Goal: Task Accomplishment & Management: Use online tool/utility

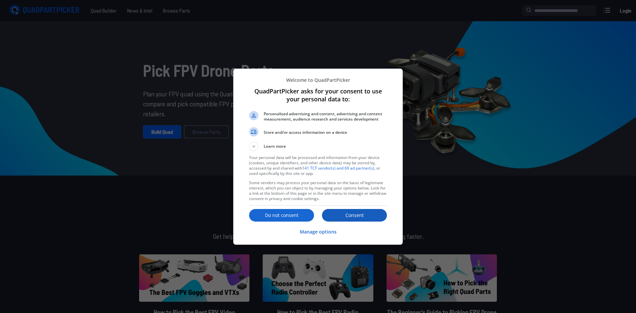
click at [348, 218] on p "Consent" at bounding box center [354, 215] width 65 height 7
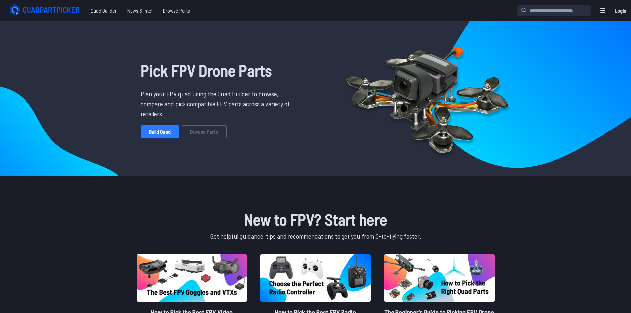
click at [162, 135] on link "Build Quad" at bounding box center [160, 131] width 38 height 13
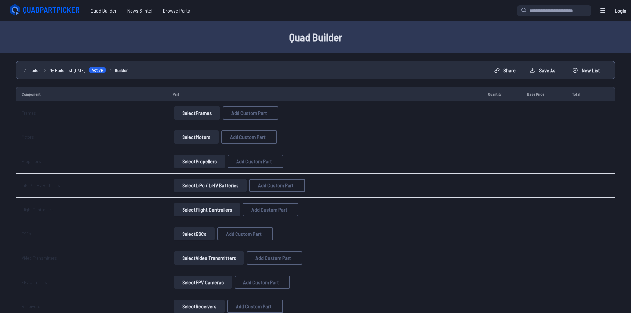
click at [194, 117] on button "Select Frames" at bounding box center [197, 112] width 46 height 13
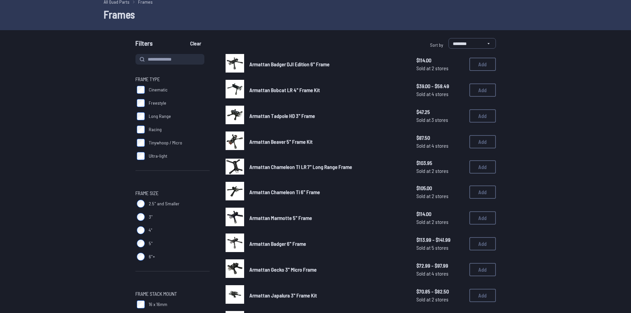
scroll to position [31, 0]
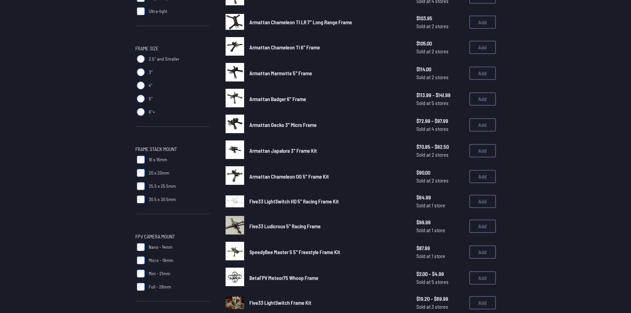
click at [516, 292] on div "Frame Type Cinematic Freestyle Long Range Racing Tinywhoop / Micro Ultra-light …" at bounding box center [316, 175] width 424 height 533
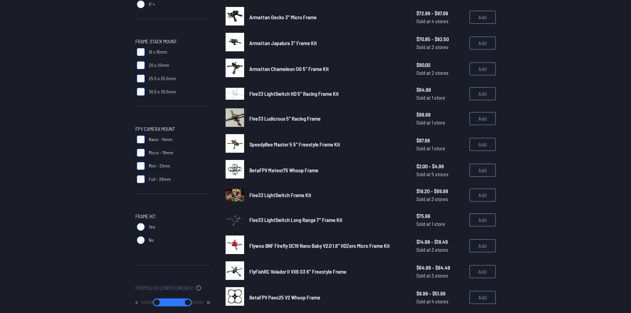
click at [515, 281] on div "Frame Type Cinematic Freestyle Long Range Racing Tinywhoop / Micro Ultra-light …" at bounding box center [316, 68] width 424 height 533
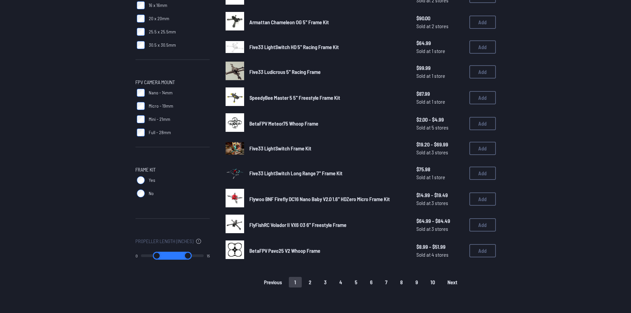
scroll to position [333, 0]
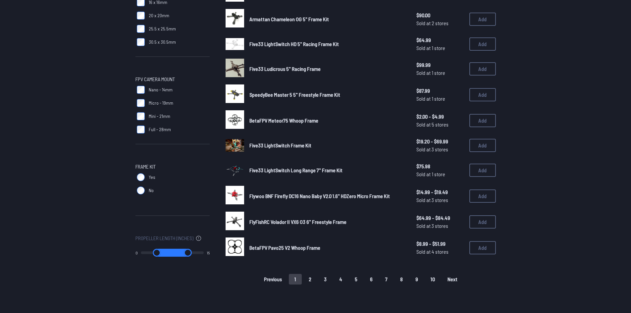
click at [309, 282] on button "2" at bounding box center [310, 279] width 14 height 11
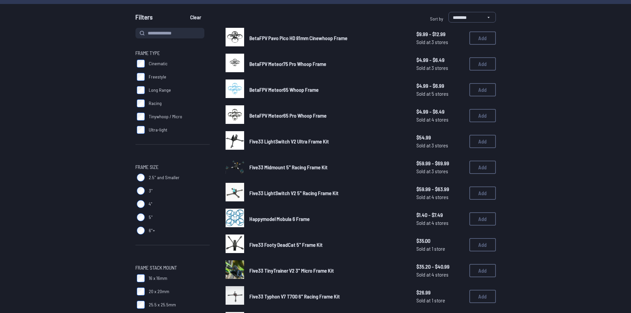
scroll to position [63, 0]
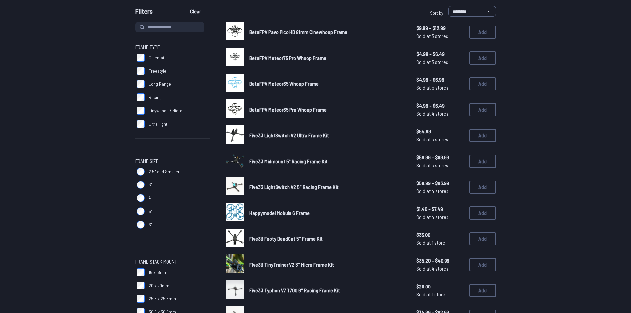
click at [566, 203] on form "**********" at bounding box center [315, 283] width 631 height 554
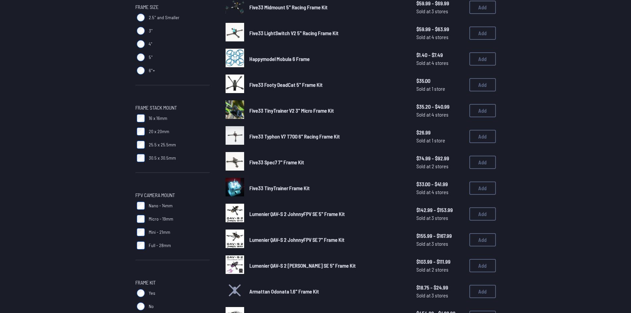
scroll to position [228, 0]
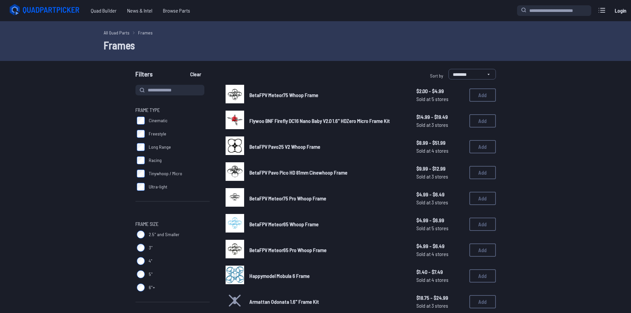
drag, startPoint x: 275, startPoint y: 47, endPoint x: 260, endPoint y: 95, distance: 49.5
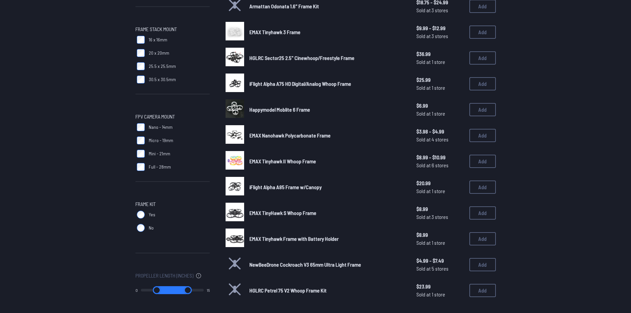
scroll to position [310, 0]
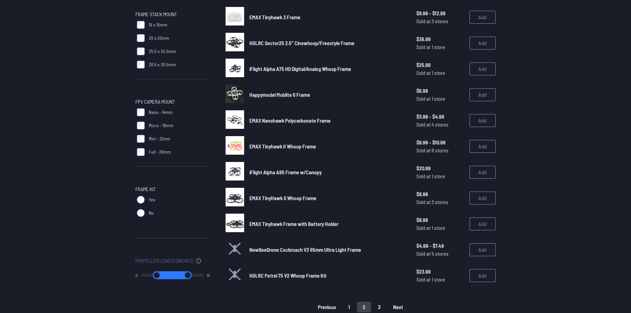
drag, startPoint x: 287, startPoint y: 199, endPoint x: 299, endPoint y: 201, distance: 11.9
click at [299, 201] on link "EMAX TinyHawk S Whoop Frame" at bounding box center [327, 198] width 156 height 8
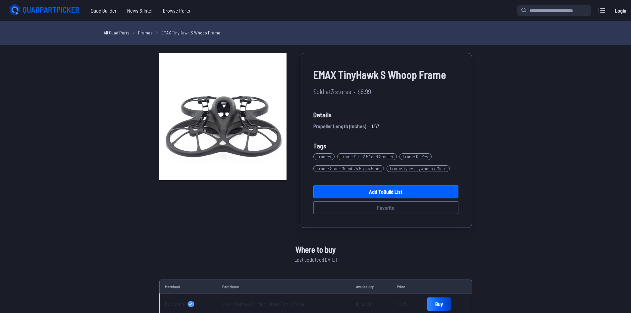
scroll to position [310, 0]
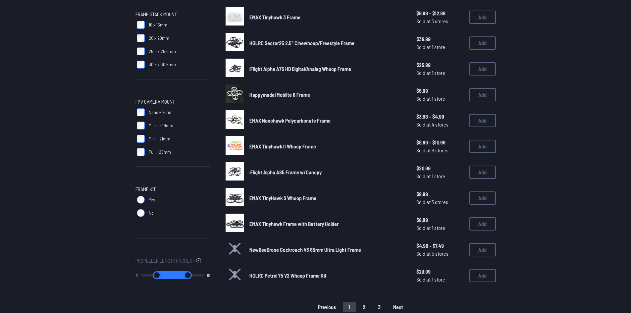
click at [368, 307] on button "2" at bounding box center [364, 307] width 14 height 11
